Goal: Find contact information: Find contact information

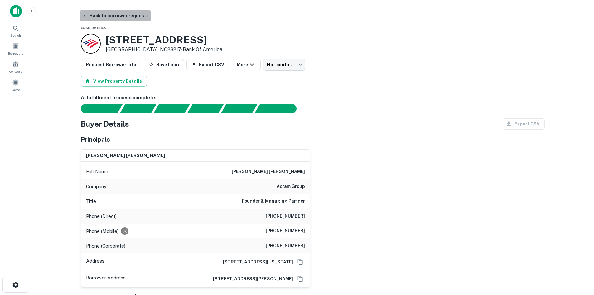
click at [119, 17] on button "Back to borrower requests" at bounding box center [116, 15] width 72 height 11
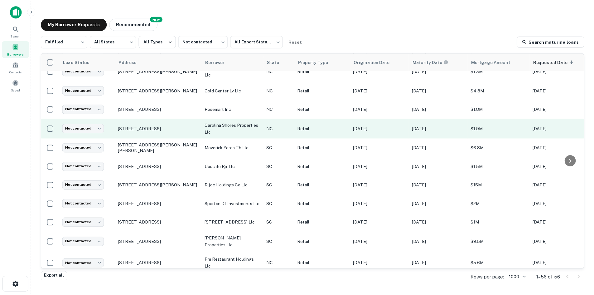
scroll to position [149, 0]
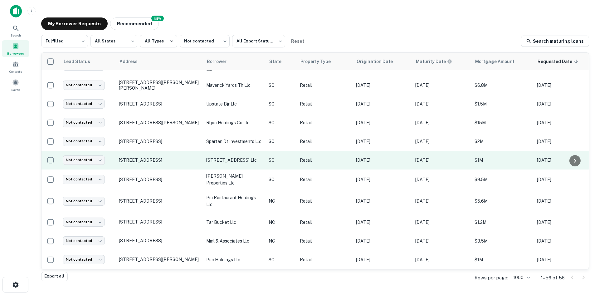
click at [151, 163] on p "[STREET_ADDRESS]" at bounding box center [159, 160] width 81 height 6
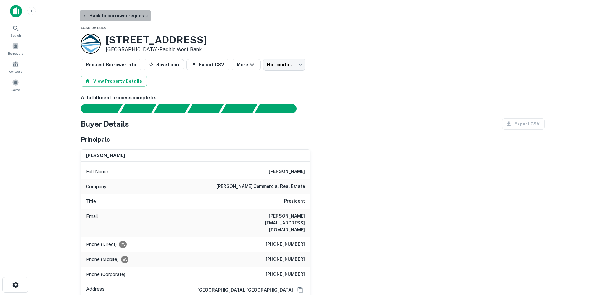
click at [130, 12] on button "Back to borrower requests" at bounding box center [116, 15] width 72 height 11
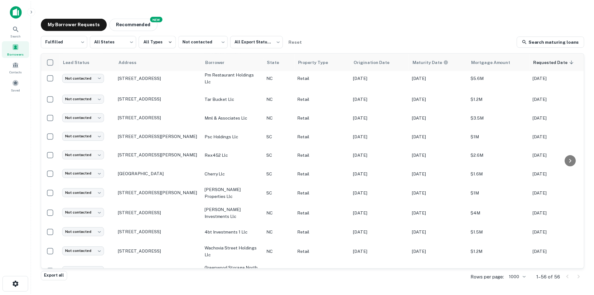
scroll to position [305, 0]
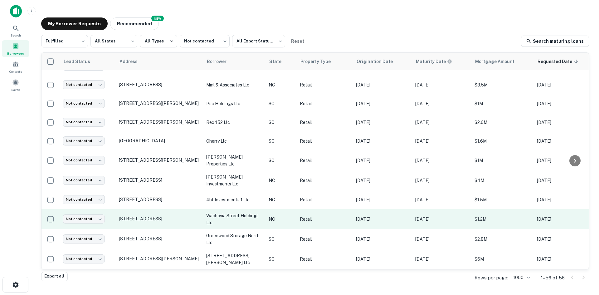
click at [130, 221] on p "[STREET_ADDRESS]" at bounding box center [159, 219] width 81 height 6
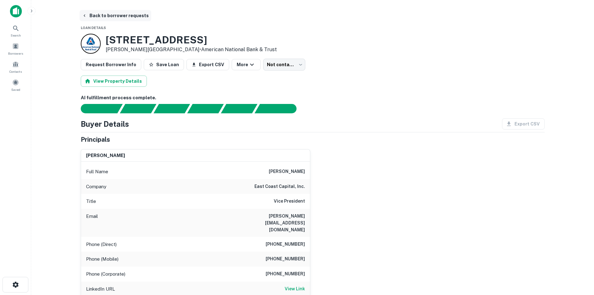
click at [125, 19] on button "Back to borrower requests" at bounding box center [116, 15] width 72 height 11
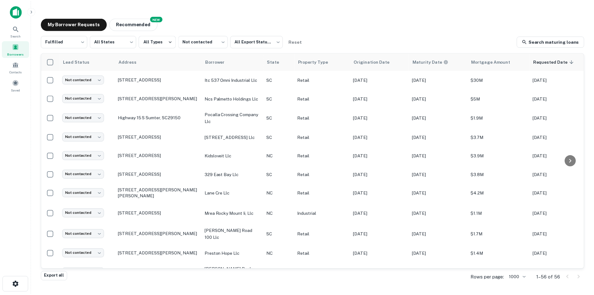
scroll to position [617, 0]
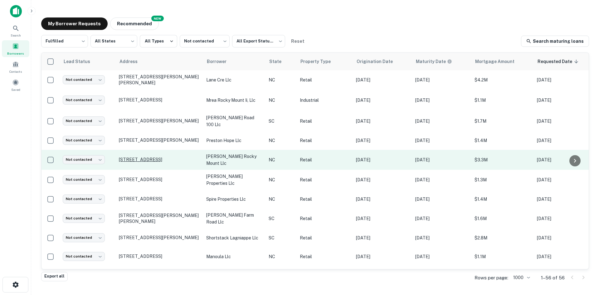
click at [139, 162] on p "[STREET_ADDRESS]" at bounding box center [159, 160] width 81 height 6
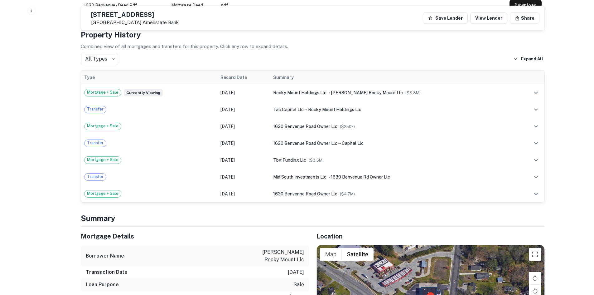
scroll to position [406, 0]
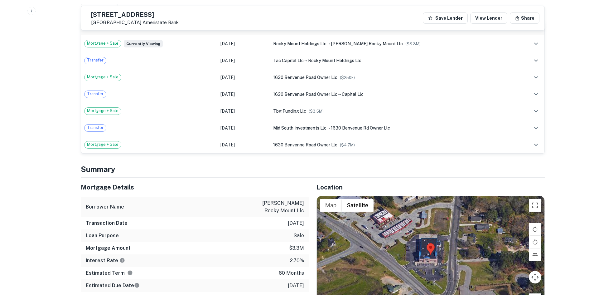
drag, startPoint x: 529, startPoint y: 280, endPoint x: 424, endPoint y: 251, distance: 109.0
click at [424, 251] on div "Map Terrain Satellite Labels Keyboard shortcuts Map Data Map data ©2025 Map dat…" at bounding box center [431, 254] width 228 height 117
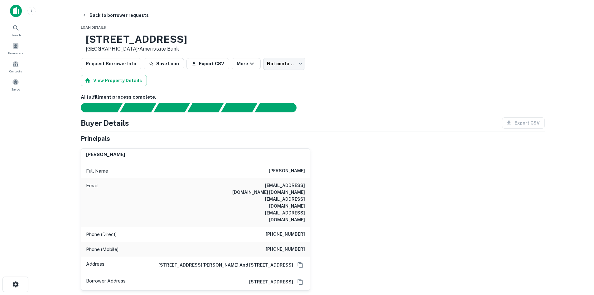
scroll to position [0, 0]
drag, startPoint x: 276, startPoint y: 171, endPoint x: 316, endPoint y: 168, distance: 40.4
click at [316, 168] on div "[PERSON_NAME] Full Name [PERSON_NAME] Email [EMAIL_ADDRESS][DOMAIN_NAME] [DOMAI…" at bounding box center [310, 217] width 469 height 147
drag, startPoint x: 250, startPoint y: 194, endPoint x: 311, endPoint y: 191, distance: 61.2
click at [311, 191] on div "[PERSON_NAME] Full Name [PERSON_NAME] Email [EMAIL_ADDRESS][DOMAIN_NAME] [DOMAI…" at bounding box center [310, 217] width 469 height 147
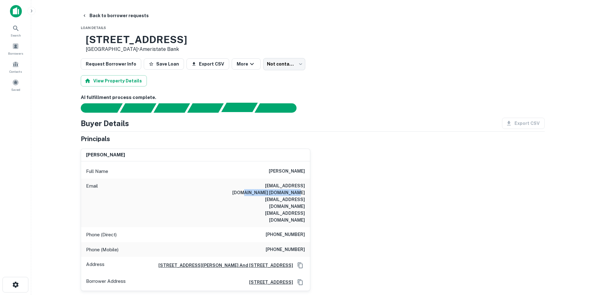
copy h6 "[PERSON_NAME][EMAIL_ADDRESS][DOMAIN_NAME]"
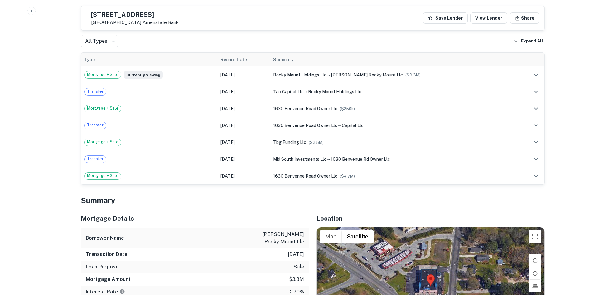
scroll to position [406, 0]
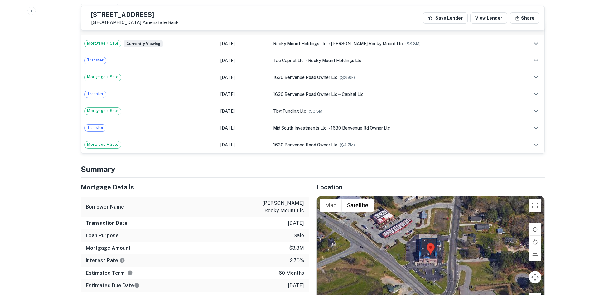
drag, startPoint x: 533, startPoint y: 277, endPoint x: 438, endPoint y: 246, distance: 100.5
click at [438, 246] on div "Use ctrl + scroll to zoom the map Map Terrain Satellite Labels Keyboard shortcu…" at bounding box center [431, 254] width 228 height 117
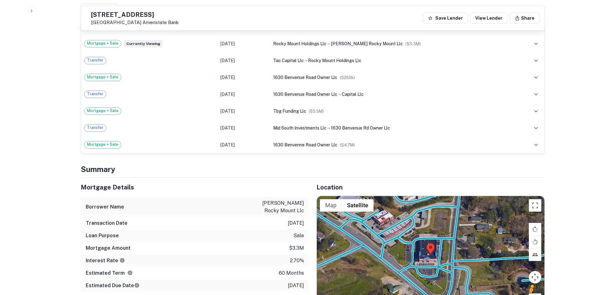
click at [531, 293] on button "Drag Pegman onto the map to open Street View" at bounding box center [535, 299] width 12 height 12
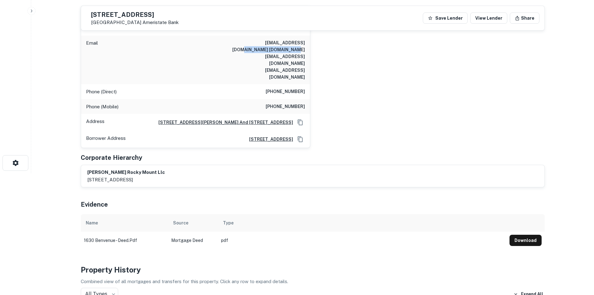
scroll to position [50, 0]
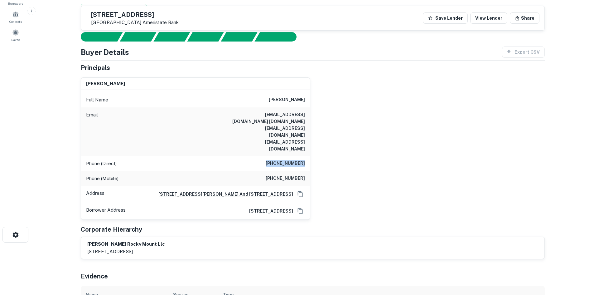
drag, startPoint x: 267, startPoint y: 144, endPoint x: 333, endPoint y: 144, distance: 66.1
click at [333, 144] on div "[PERSON_NAME] Full Name [PERSON_NAME] Email [EMAIL_ADDRESS][DOMAIN_NAME] [DOMAI…" at bounding box center [310, 145] width 469 height 147
copy h6 "[PHONE_NUMBER]"
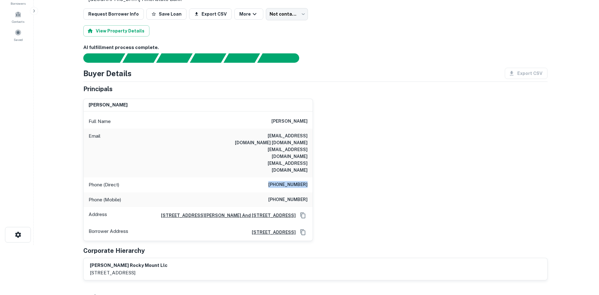
scroll to position [0, 0]
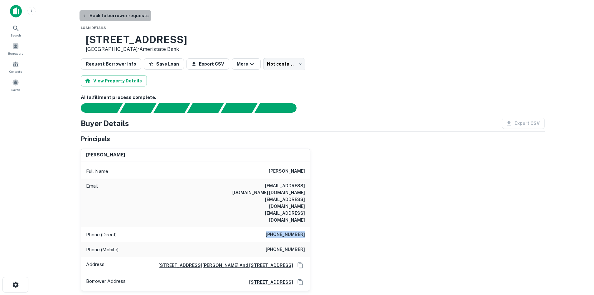
click at [137, 15] on button "Back to borrower requests" at bounding box center [116, 15] width 72 height 11
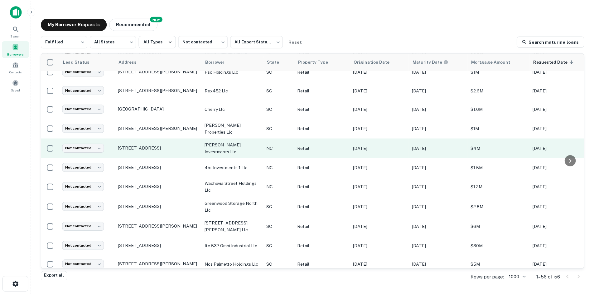
scroll to position [367, 0]
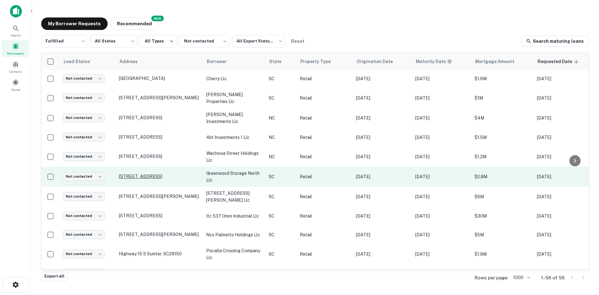
click at [158, 179] on p "[STREET_ADDRESS]" at bounding box center [159, 176] width 81 height 6
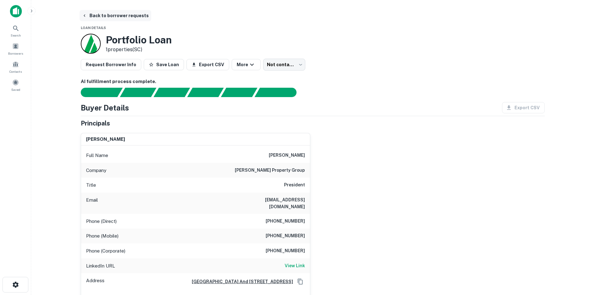
click at [129, 12] on button "Back to borrower requests" at bounding box center [116, 15] width 72 height 11
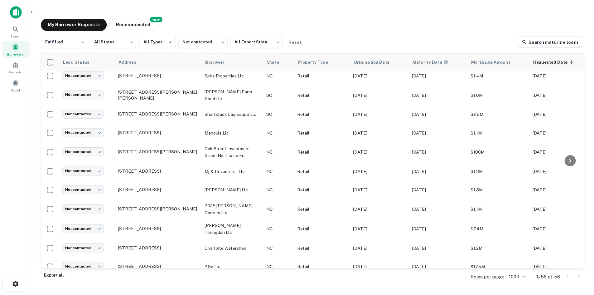
scroll to position [742, 0]
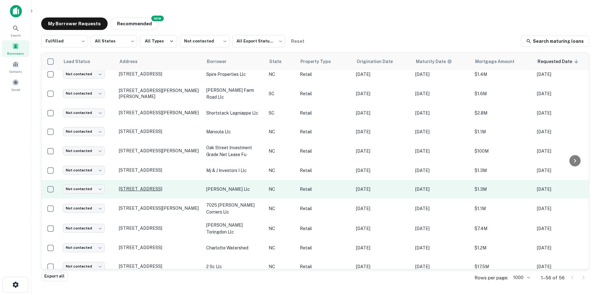
click at [168, 192] on p "[STREET_ADDRESS]" at bounding box center [159, 189] width 81 height 6
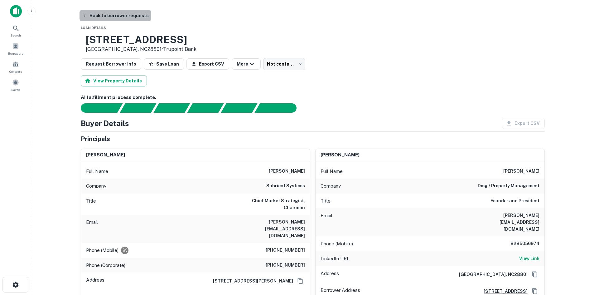
click at [133, 16] on button "Back to borrower requests" at bounding box center [116, 15] width 72 height 11
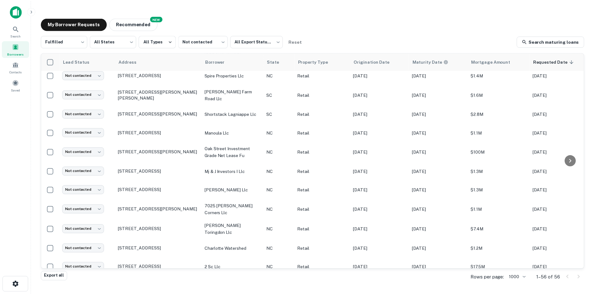
scroll to position [804, 0]
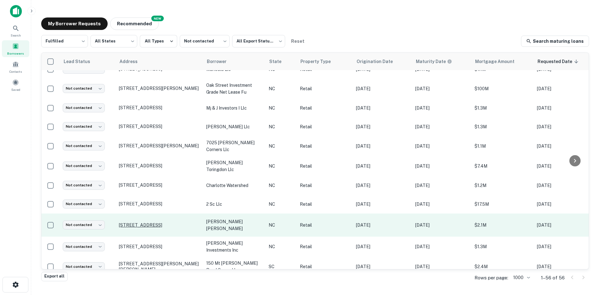
click at [171, 228] on p "[STREET_ADDRESS]" at bounding box center [159, 225] width 81 height 6
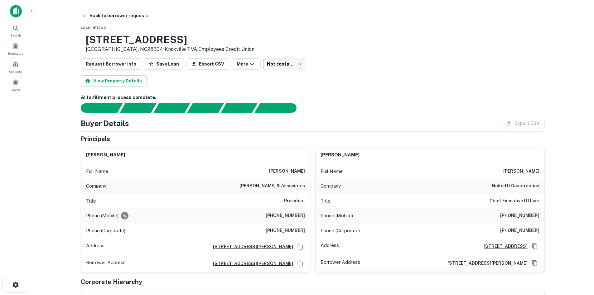
click at [290, 69] on body "Search Borrowers Contacts Saved Back to borrower requests Loan Details [STREET_…" at bounding box center [297, 147] width 594 height 295
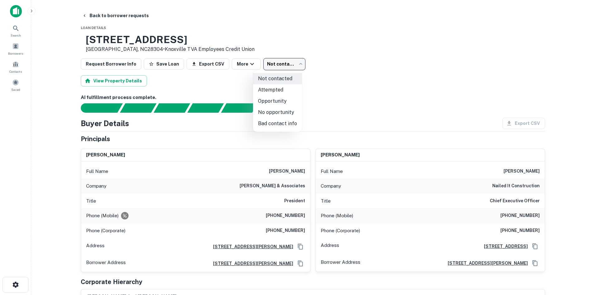
click at [283, 107] on li "No opportunity" at bounding box center [277, 112] width 49 height 11
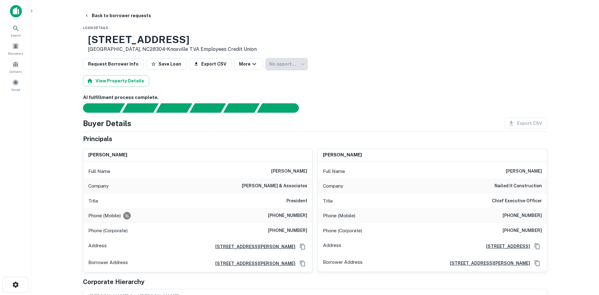
type input "**********"
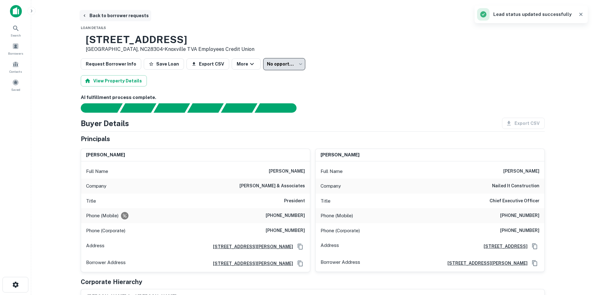
click at [123, 16] on button "Back to borrower requests" at bounding box center [116, 15] width 72 height 11
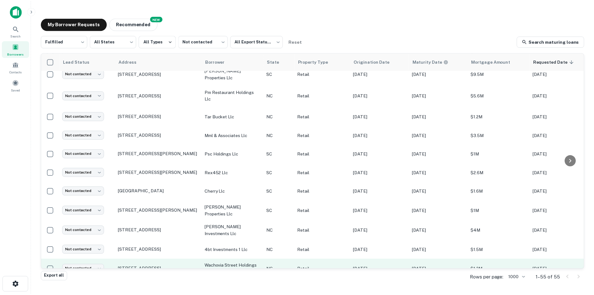
scroll to position [367, 0]
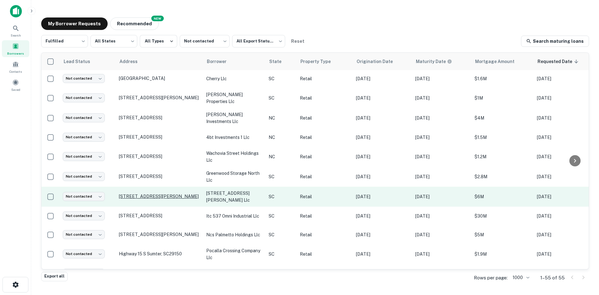
click at [177, 199] on p "[STREET_ADDRESS][PERSON_NAME]" at bounding box center [159, 196] width 81 height 6
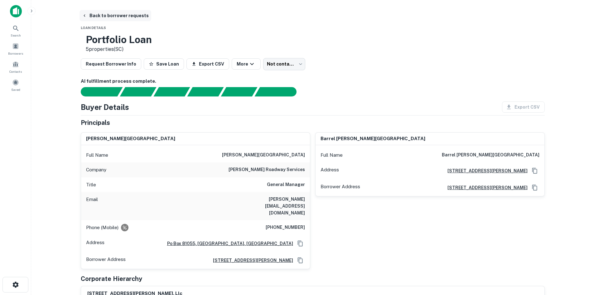
click at [94, 16] on button "Back to borrower requests" at bounding box center [116, 15] width 72 height 11
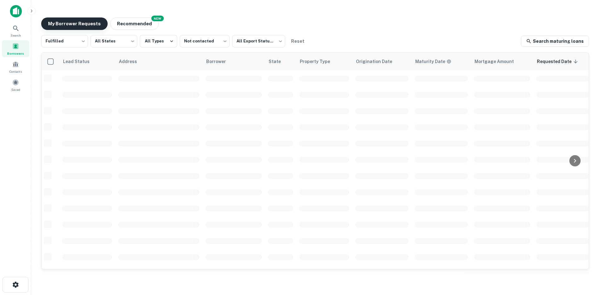
scroll to position [212, 0]
